Goal: Use online tool/utility: Use online tool/utility

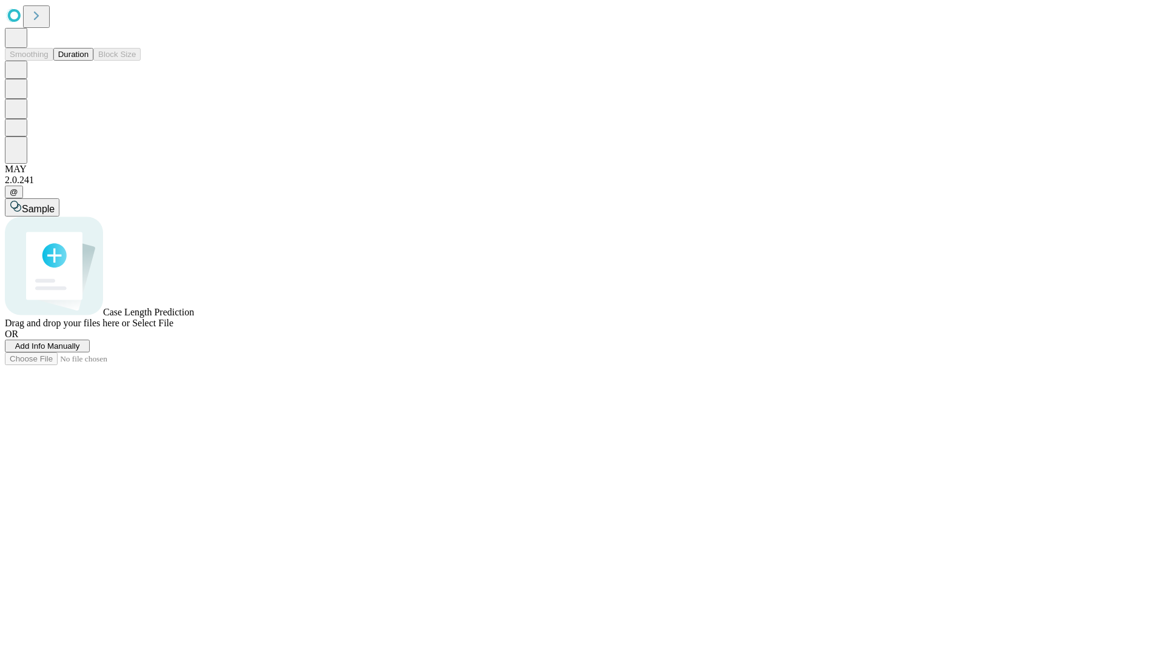
click at [89, 61] on button "Duration" at bounding box center [73, 54] width 40 height 13
click at [55, 204] on span "Sample" at bounding box center [38, 209] width 33 height 10
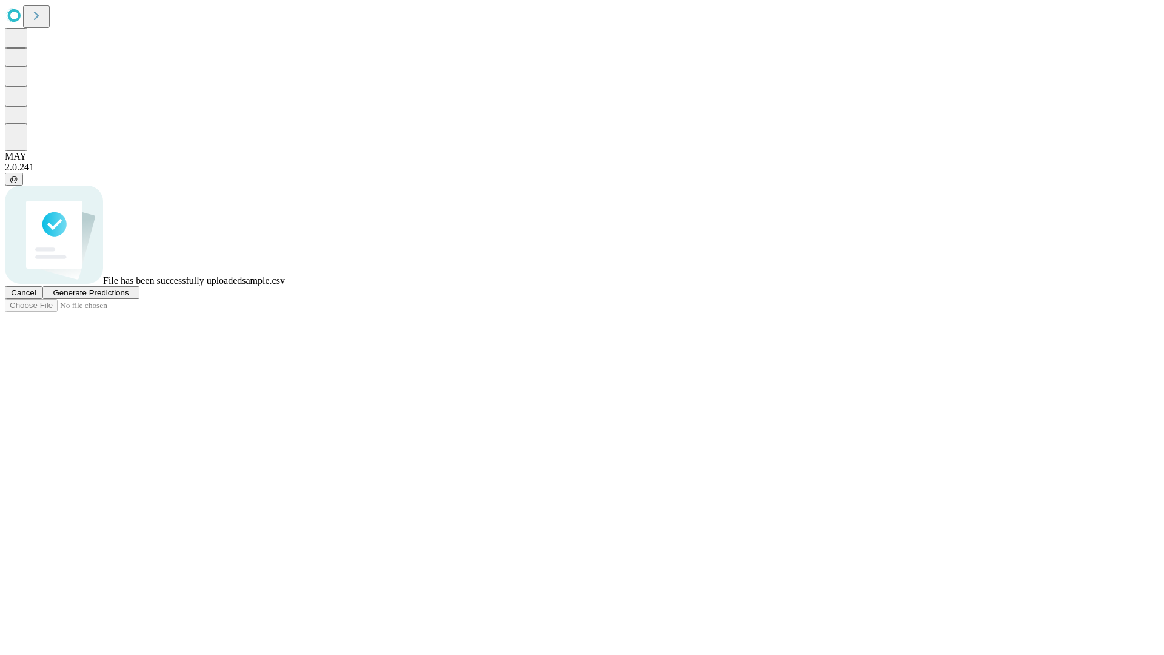
click at [129, 297] on span "Generate Predictions" at bounding box center [91, 292] width 76 height 9
